Goal: Task Accomplishment & Management: Complete application form

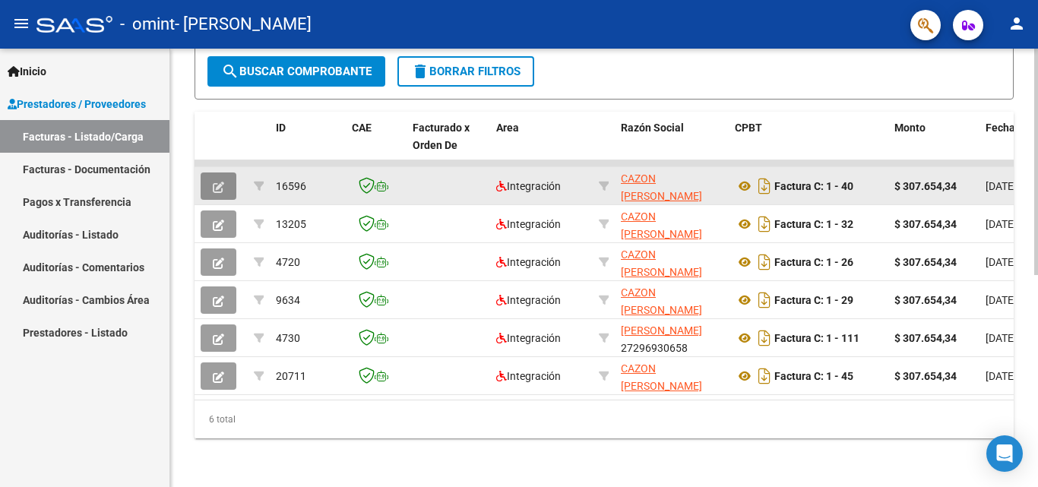
click at [211, 187] on button "button" at bounding box center [219, 186] width 36 height 27
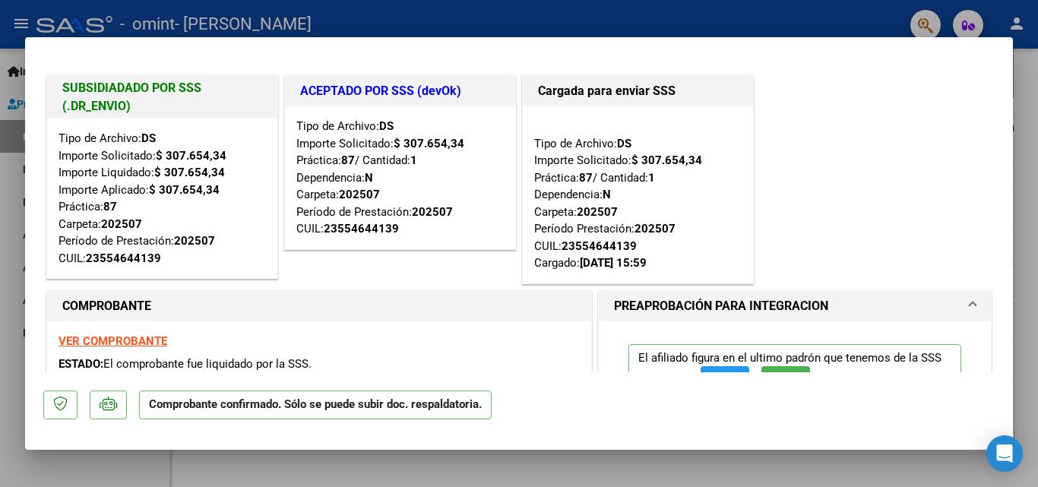
click at [0, 224] on div at bounding box center [519, 243] width 1038 height 487
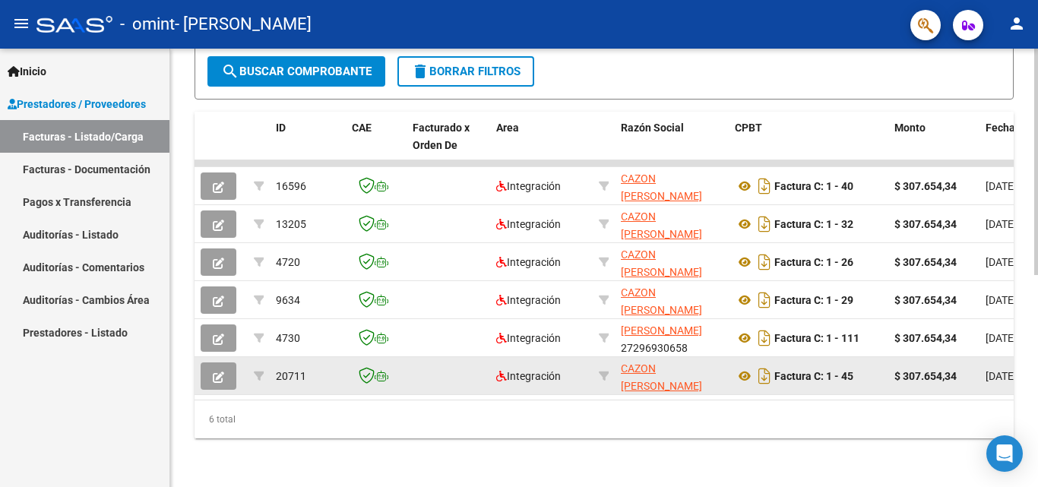
scroll to position [412, 0]
click at [210, 363] on button "button" at bounding box center [219, 376] width 36 height 27
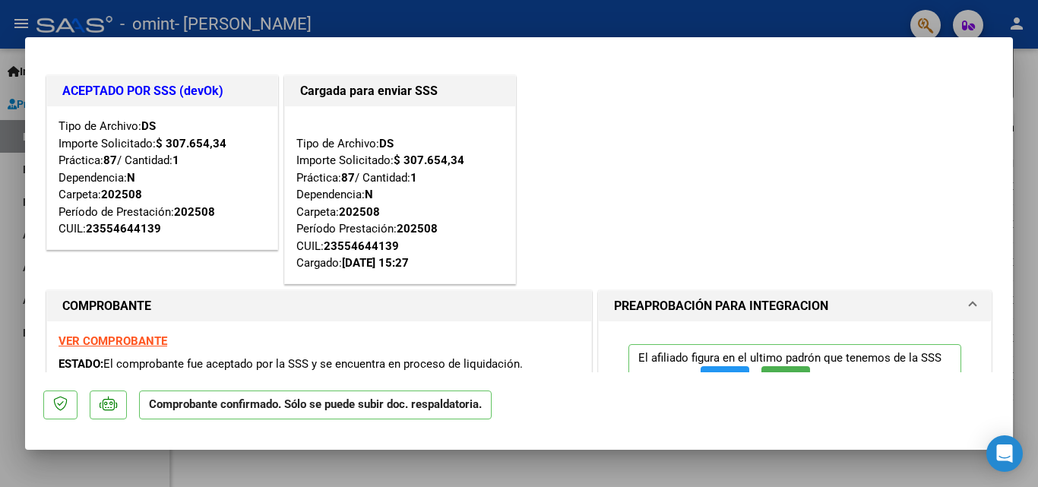
scroll to position [76, 0]
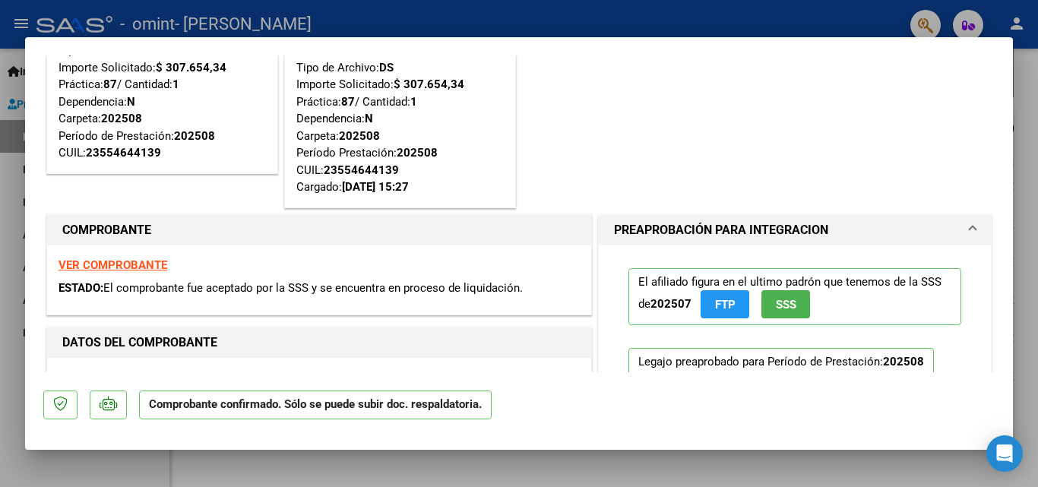
click at [0, 182] on div at bounding box center [519, 243] width 1038 height 487
type input "$ 0,00"
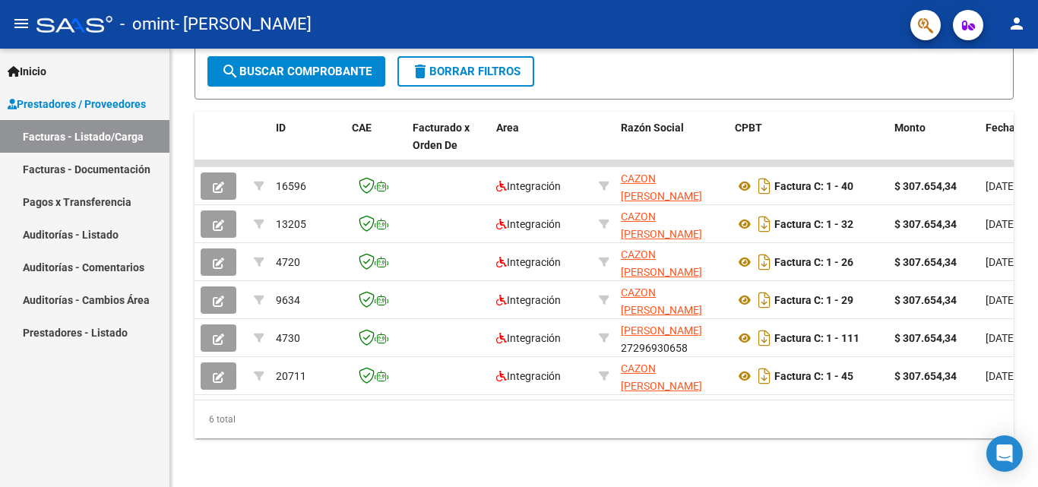
scroll to position [412, 0]
